Goal: Information Seeking & Learning: Learn about a topic

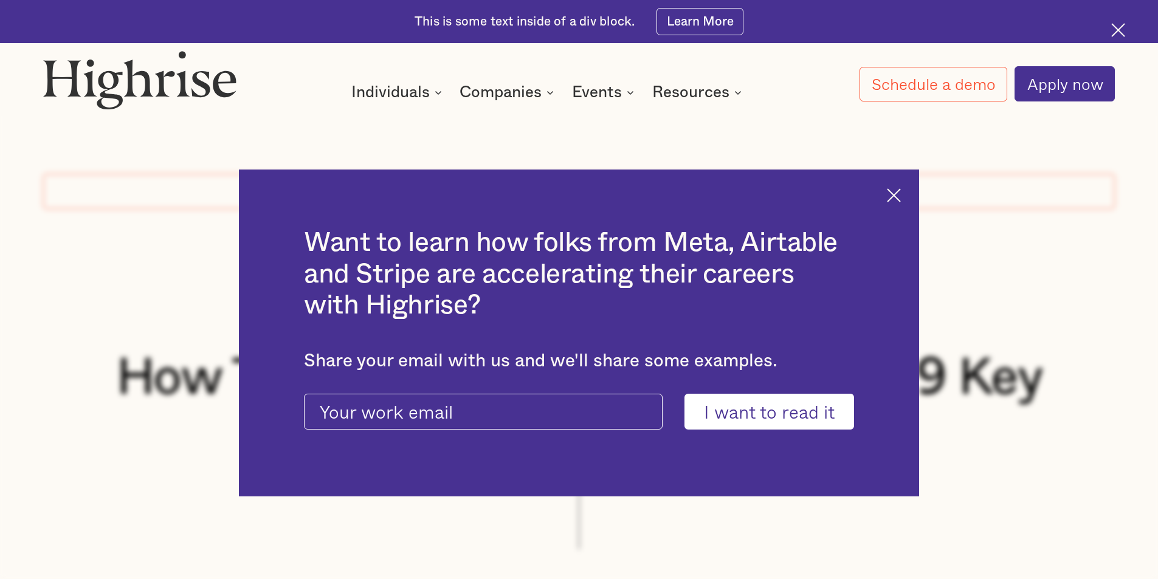
click at [908, 195] on div "Want to learn how folks from Meta, Airtable and Stripe are accelerating their c…" at bounding box center [579, 334] width 680 height 328
click at [901, 191] on img at bounding box center [894, 195] width 14 height 14
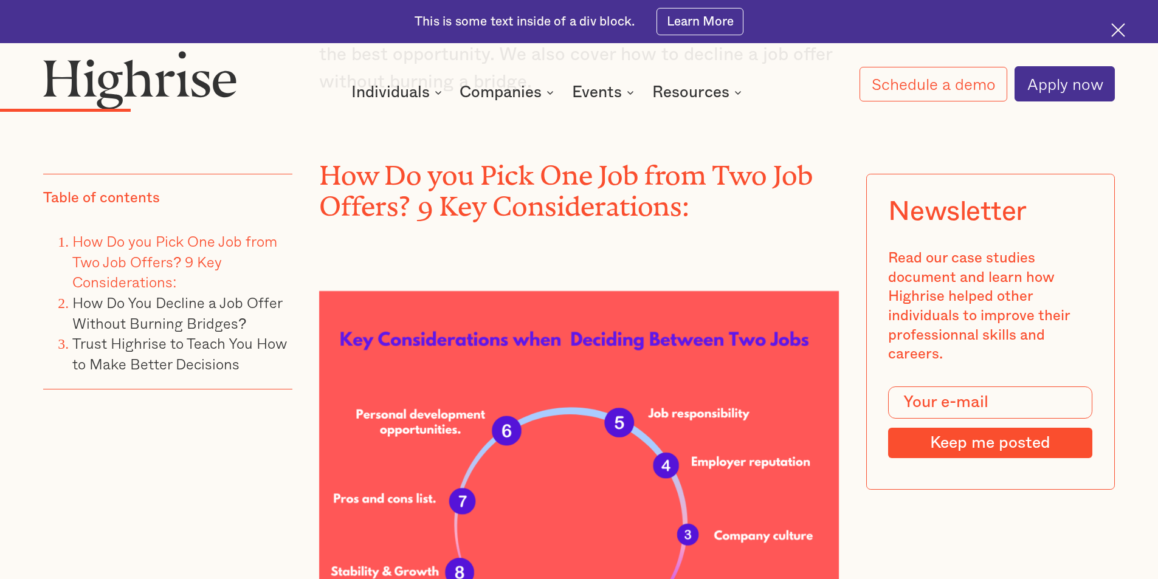
scroll to position [1641, 0]
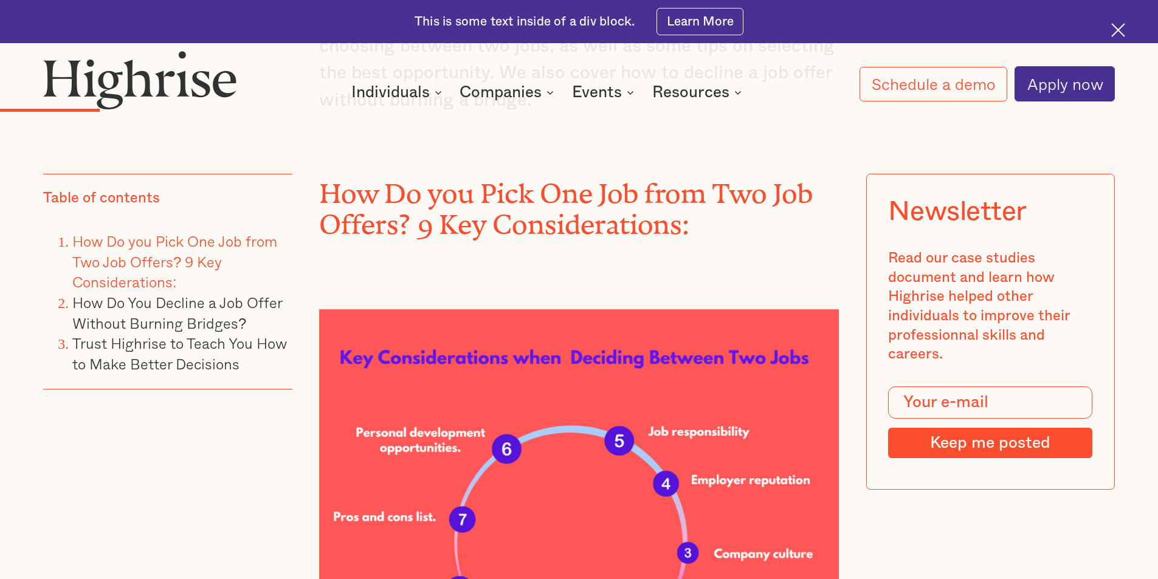
click at [659, 172] on h2 "How Do you Pick One Job from Two Job Offers? 9 Key Considerations:" at bounding box center [579, 202] width 520 height 61
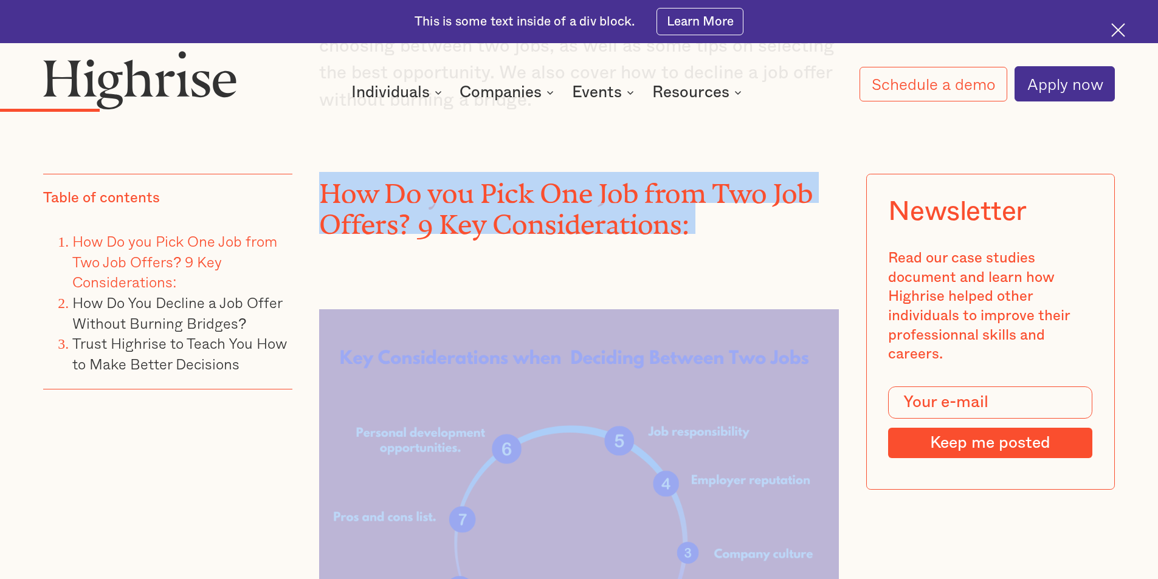
drag, startPoint x: 659, startPoint y: 171, endPoint x: 751, endPoint y: 216, distance: 102.4
click at [660, 173] on h2 "How Do you Pick One Job from Two Job Offers? 9 Key Considerations:" at bounding box center [579, 202] width 520 height 61
click at [755, 218] on div "Picture this: after grueling job interviews, you receive an email notification …" at bounding box center [579, 245] width 520 height 1353
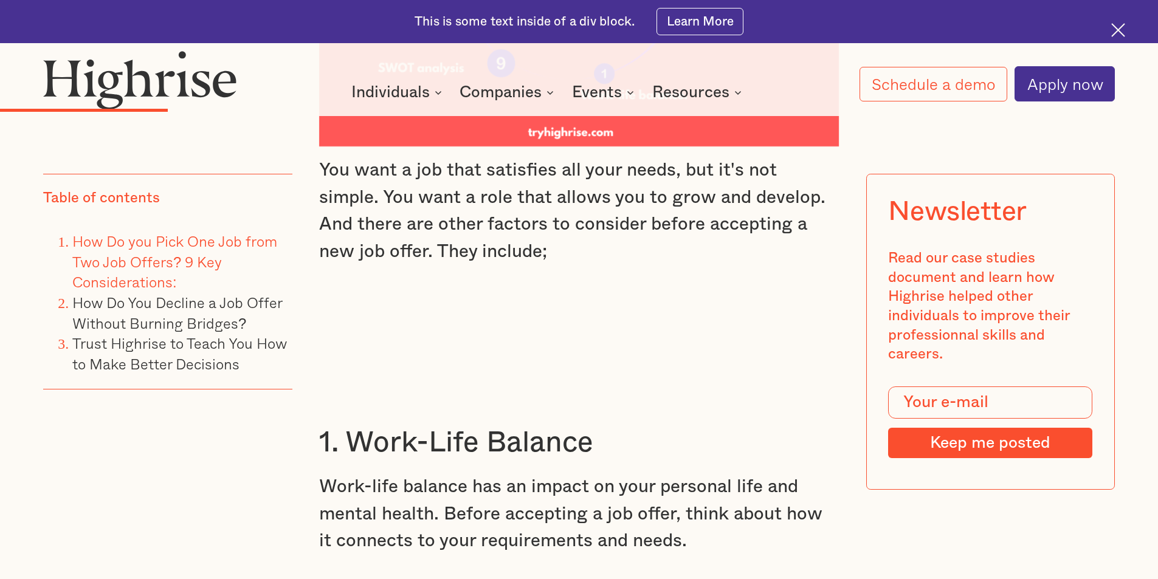
scroll to position [2248, 0]
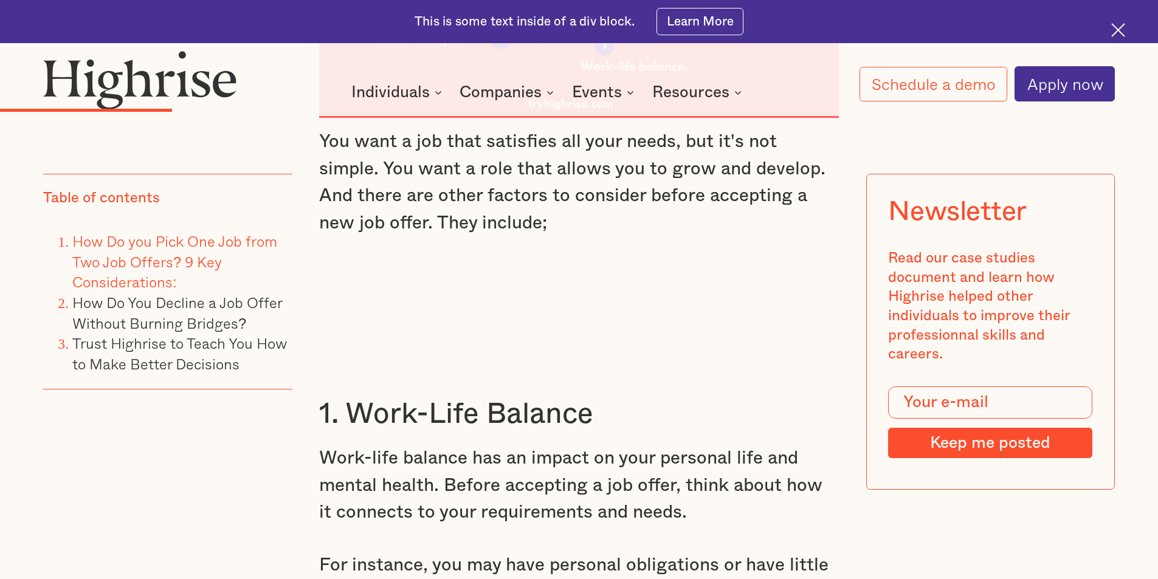
click at [413, 140] on p "You want a job that satisfies all your needs, but it's not simple. You want a r…" at bounding box center [579, 182] width 520 height 109
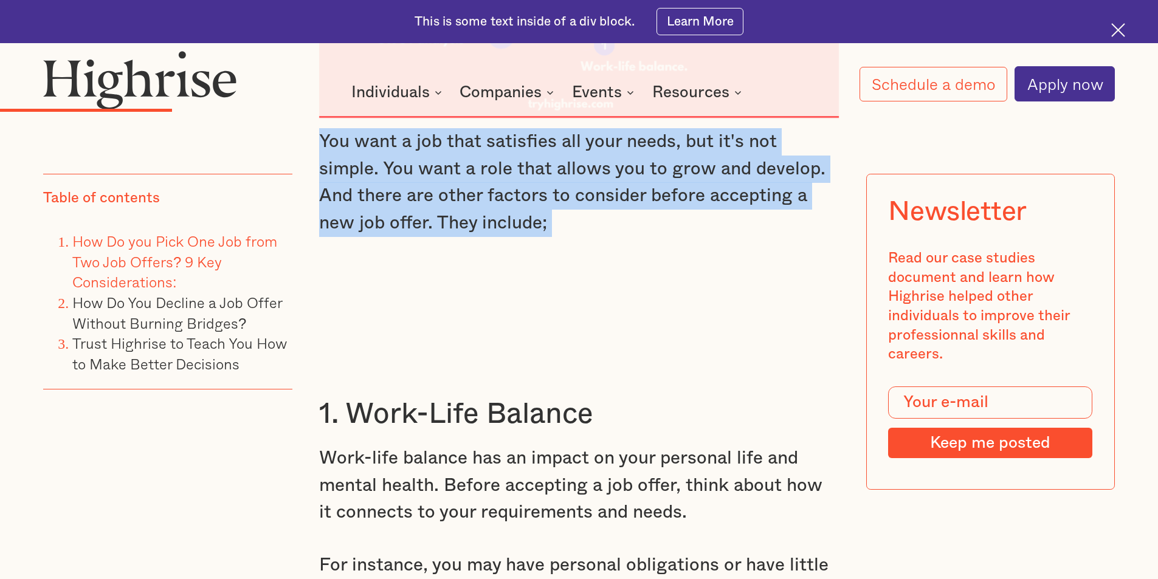
click at [413, 140] on p "You want a job that satisfies all your needs, but it's not simple. You want a r…" at bounding box center [579, 182] width 520 height 109
click at [588, 157] on p "You want a job that satisfies all your needs, but it's not simple. You want a r…" at bounding box center [579, 182] width 520 height 109
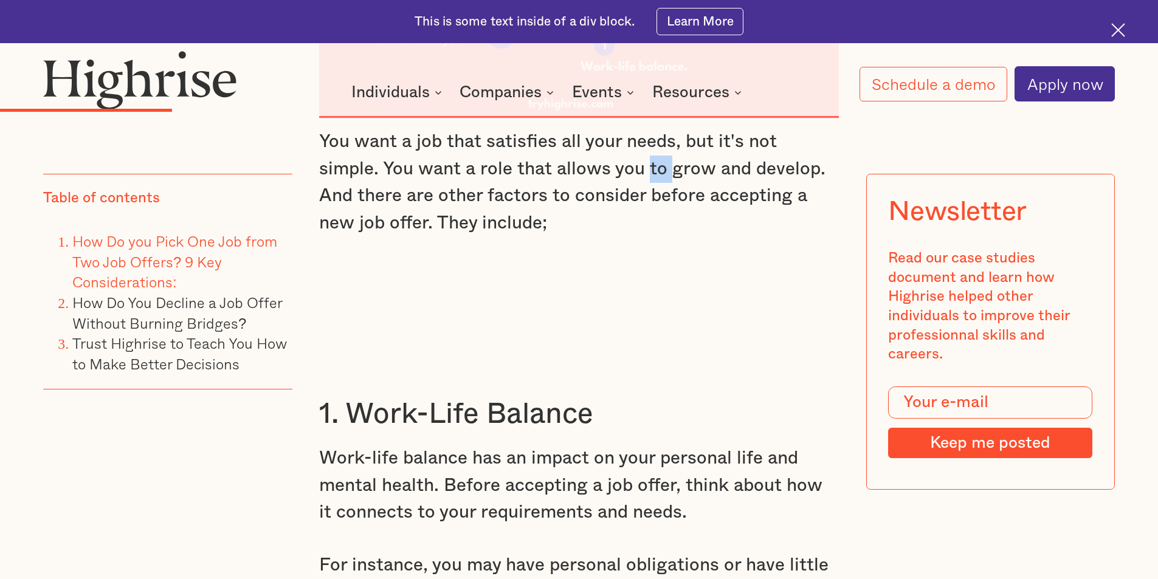
click at [588, 157] on p "You want a job that satisfies all your needs, but it's not simple. You want a r…" at bounding box center [579, 182] width 520 height 109
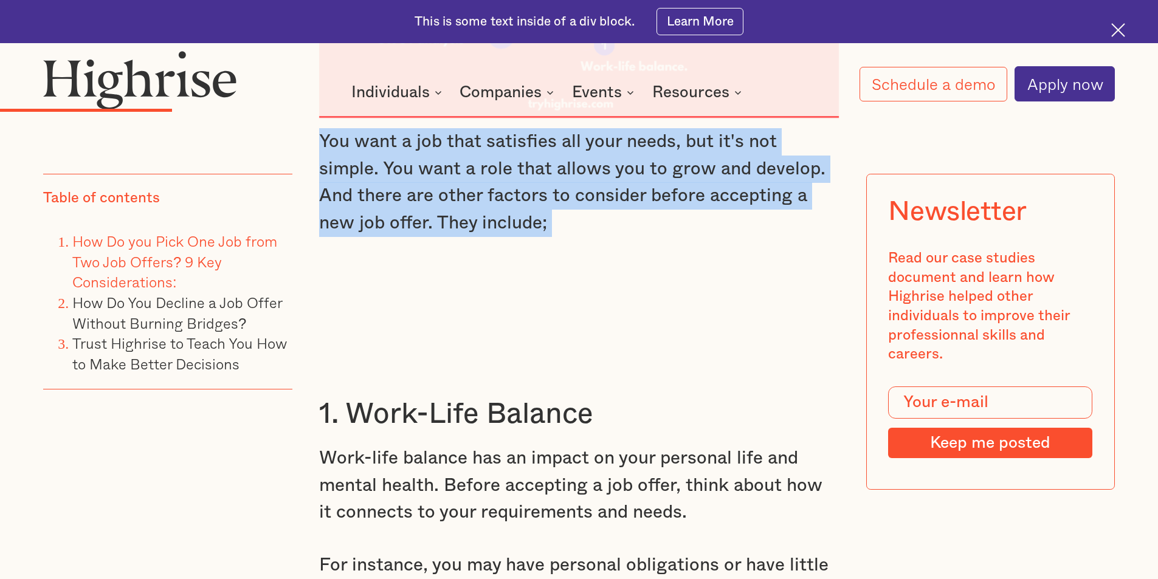
click at [588, 157] on p "You want a job that satisfies all your needs, but it's not simple. You want a r…" at bounding box center [579, 182] width 520 height 109
click at [645, 207] on p "You want a job that satisfies all your needs, but it's not simple. You want a r…" at bounding box center [579, 182] width 520 height 109
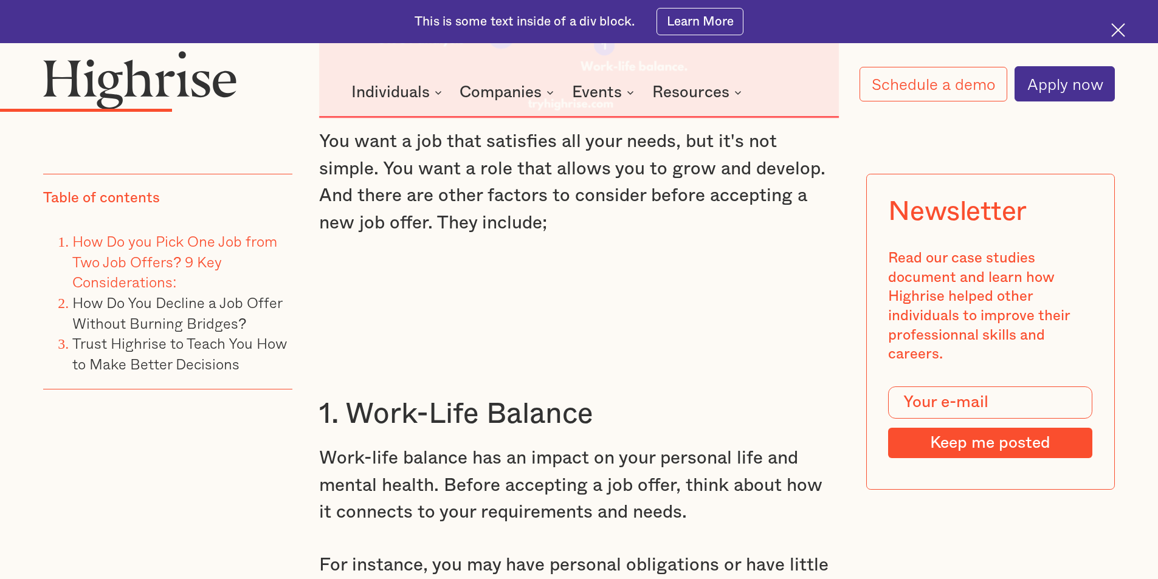
click at [611, 166] on p "You want a job that satisfies all your needs, but it's not simple. You want a r…" at bounding box center [579, 182] width 520 height 109
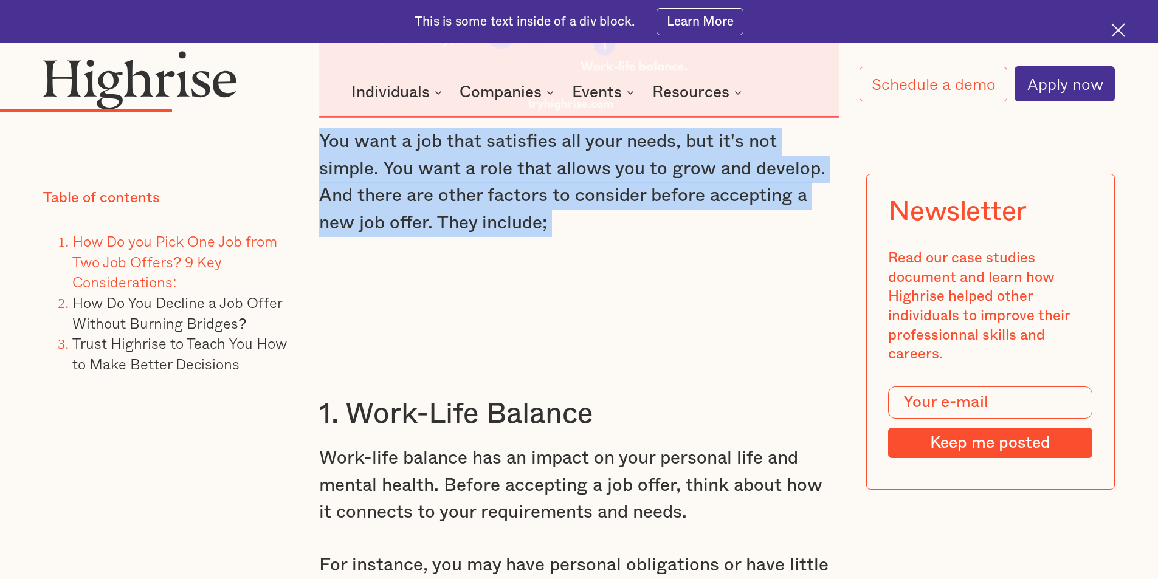
click at [611, 166] on p "You want a job that satisfies all your needs, but it's not simple. You want a r…" at bounding box center [579, 182] width 520 height 109
click at [652, 185] on p "You want a job that satisfies all your needs, but it's not simple. You want a r…" at bounding box center [579, 182] width 520 height 109
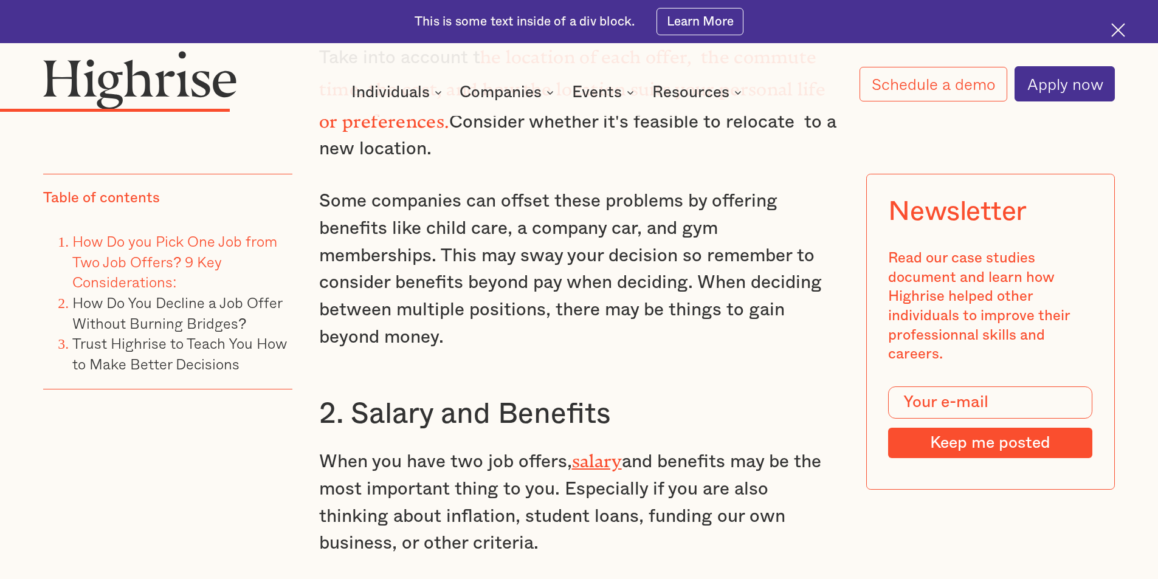
scroll to position [2977, 0]
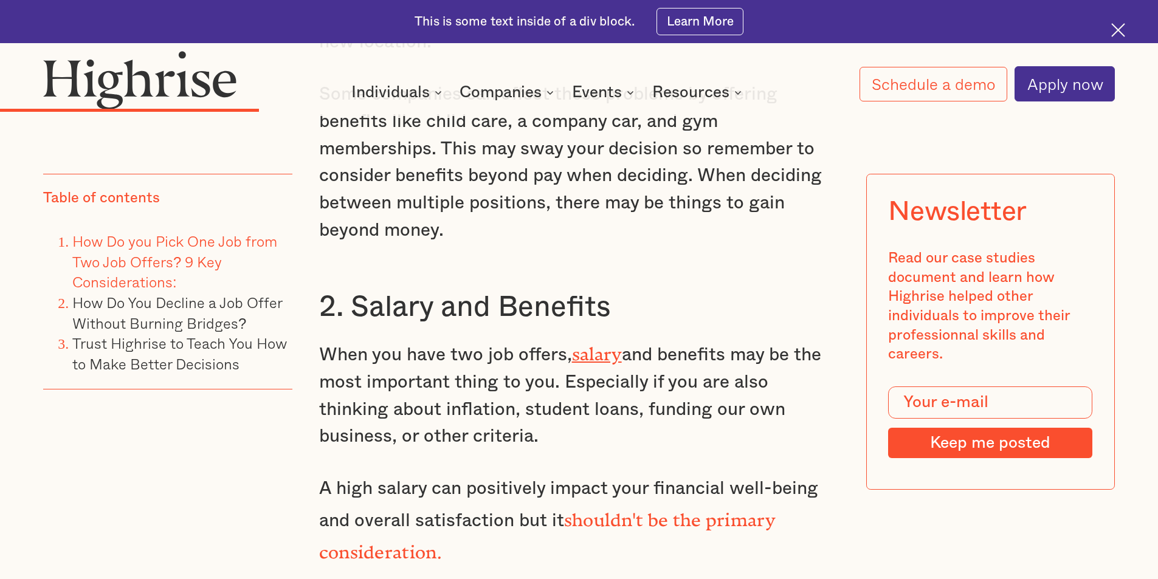
click at [436, 338] on p "When you have two job offers, salary and benefits may be the most important thi…" at bounding box center [579, 394] width 520 height 112
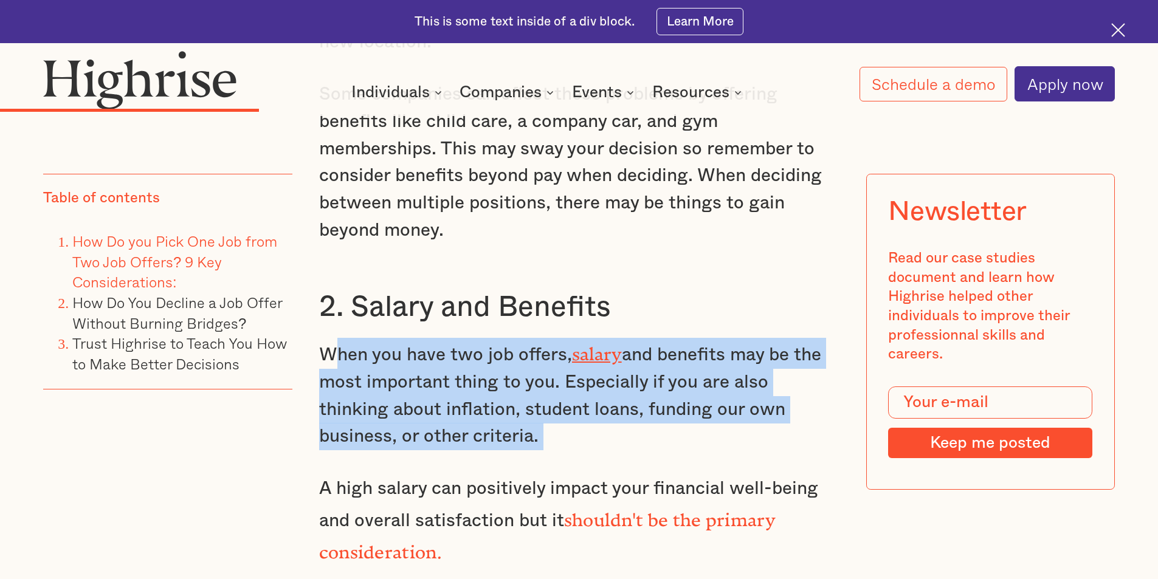
click at [436, 338] on p "When you have two job offers, salary and benefits may be the most important thi…" at bounding box center [579, 394] width 520 height 112
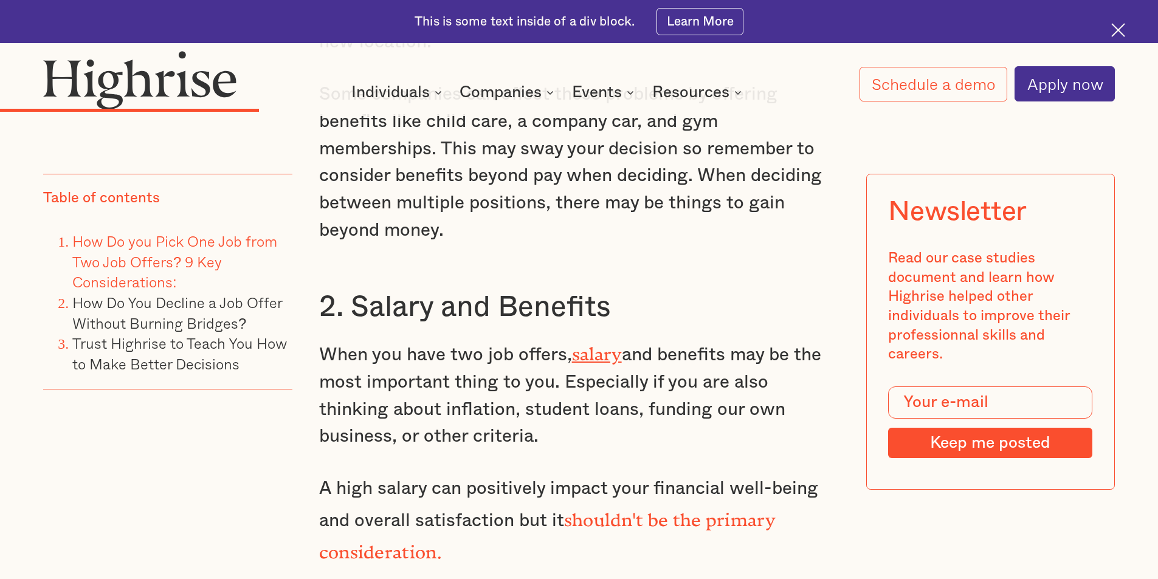
click at [887, 376] on div "Newsletter Read our case studies document and learn how Highrise helped other i…" at bounding box center [989, 332] width 249 height 316
click at [724, 342] on p "When you have two job offers, salary and benefits may be the most important thi…" at bounding box center [579, 394] width 520 height 112
click at [724, 341] on p "When you have two job offers, salary and benefits may be the most important thi…" at bounding box center [579, 394] width 520 height 112
click at [791, 365] on p "When you have two job offers, salary and benefits may be the most important thi…" at bounding box center [579, 394] width 520 height 112
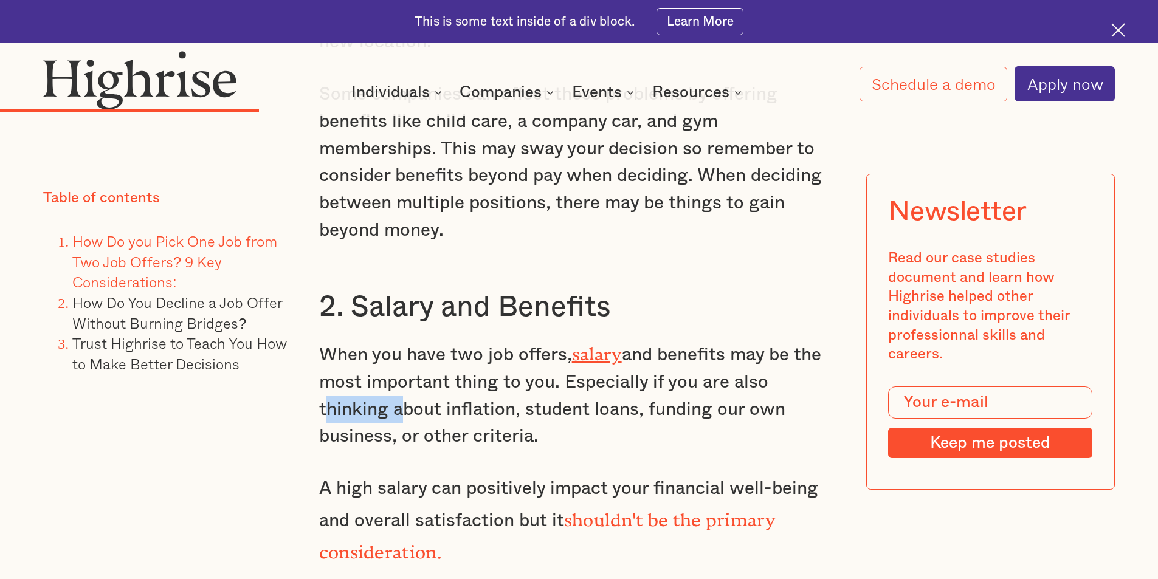
click at [791, 365] on p "When you have two job offers, salary and benefits may be the most important thi…" at bounding box center [579, 394] width 520 height 112
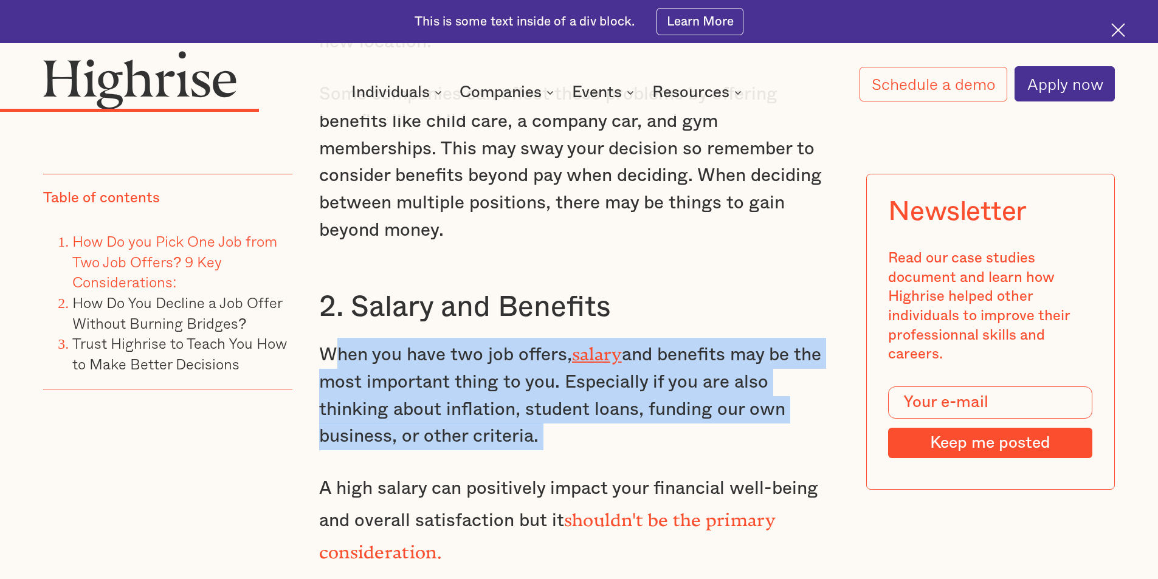
click at [791, 365] on p "When you have two job offers, salary and benefits may be the most important thi…" at bounding box center [579, 394] width 520 height 112
click at [798, 376] on p "When you have two job offers, salary and benefits may be the most important thi…" at bounding box center [579, 394] width 520 height 112
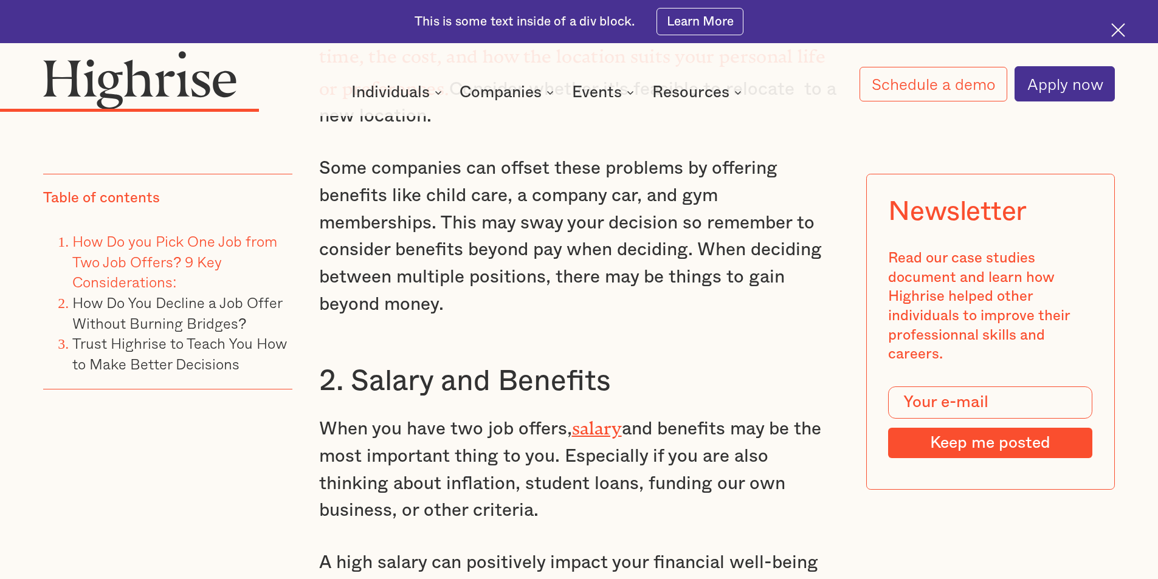
scroll to position [2795, 0]
